Goal: Task Accomplishment & Management: Manage account settings

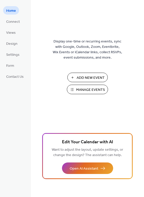
click at [84, 88] on span "Manage Events" at bounding box center [90, 89] width 29 height 5
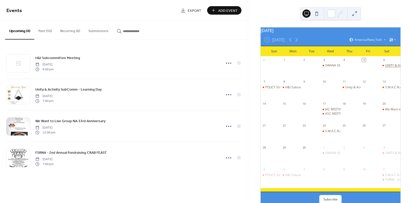
click at [386, 68] on div "UNITY & ACTIVITIES SUBCOMM MEETING" at bounding box center [414, 65] width 59 height 4
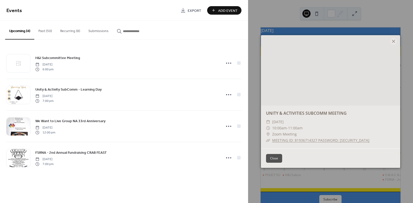
click at [273, 158] on button "Close" at bounding box center [274, 158] width 16 height 9
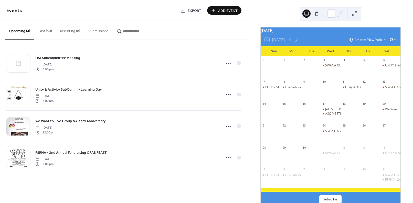
click at [68, 30] on button "Recurring (8)" at bounding box center [70, 30] width 28 height 18
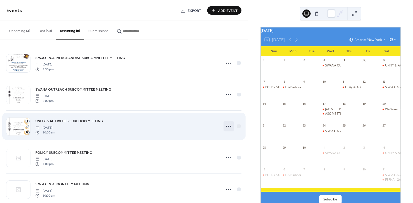
click at [226, 126] on icon at bounding box center [229, 126] width 8 height 8
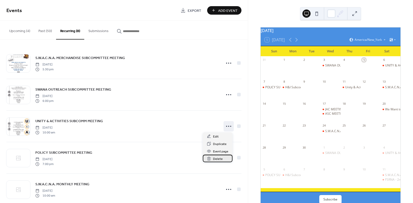
click at [220, 157] on span "Delete" at bounding box center [218, 158] width 10 height 5
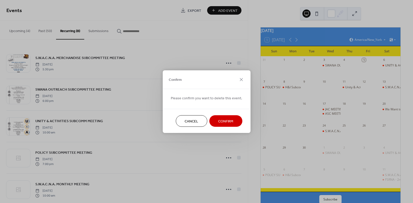
click at [223, 119] on span "Confirm" at bounding box center [225, 120] width 15 height 5
